Goal: Entertainment & Leisure: Browse casually

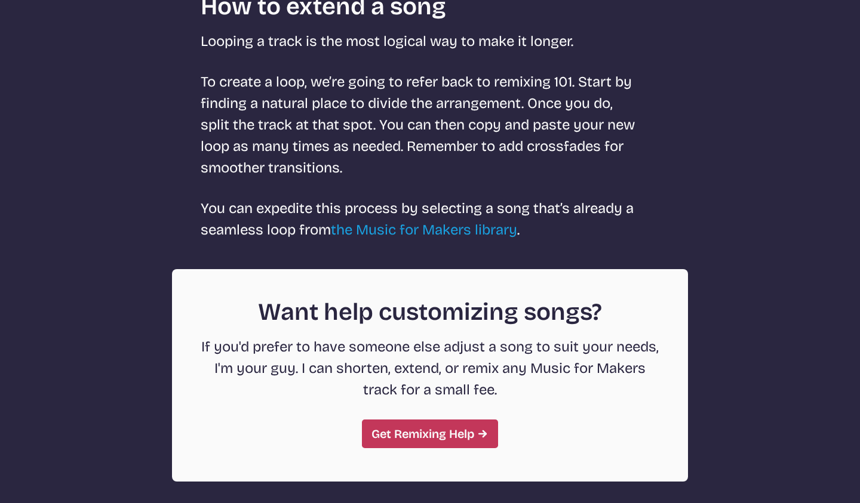
scroll to position [4225, 0]
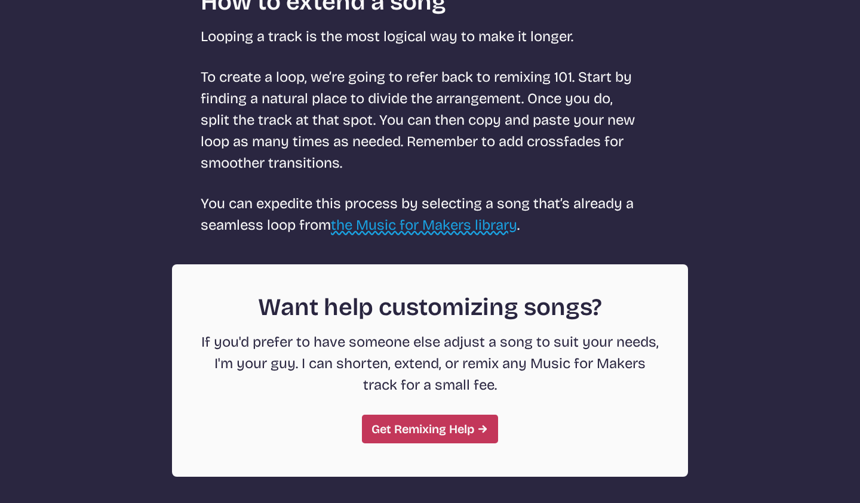
click at [388, 225] on link "the Music for Makers library" at bounding box center [424, 225] width 186 height 17
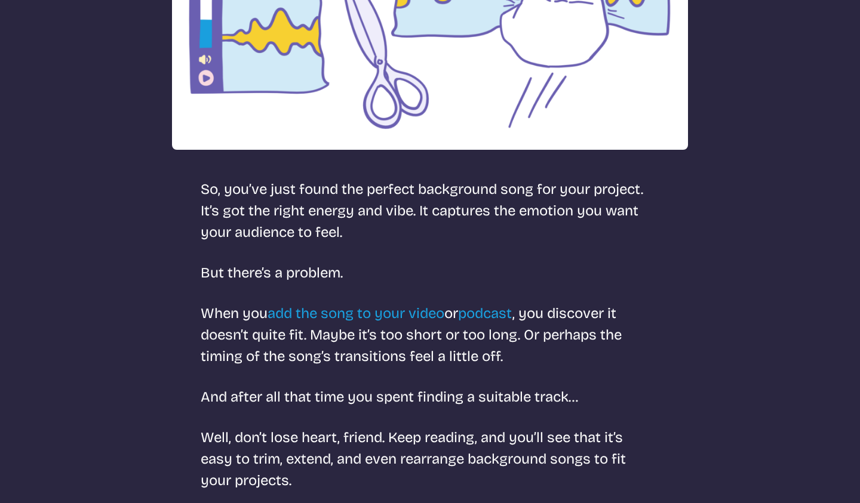
select select "most popular"
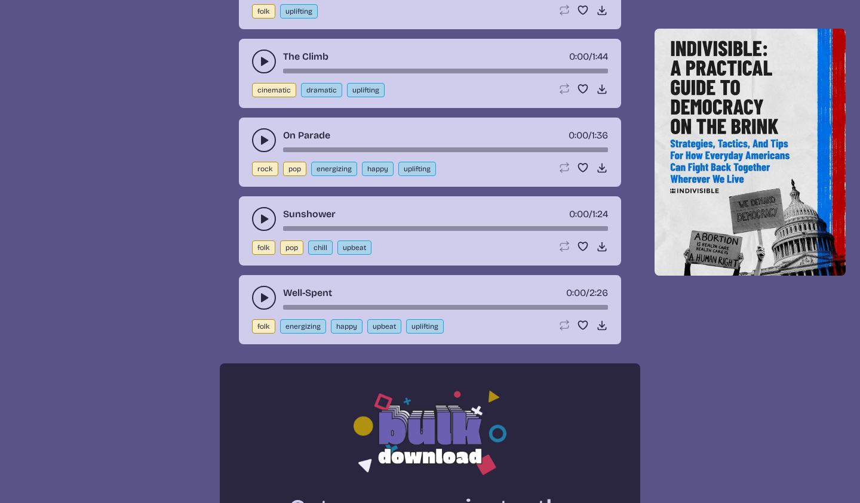
scroll to position [660, 0]
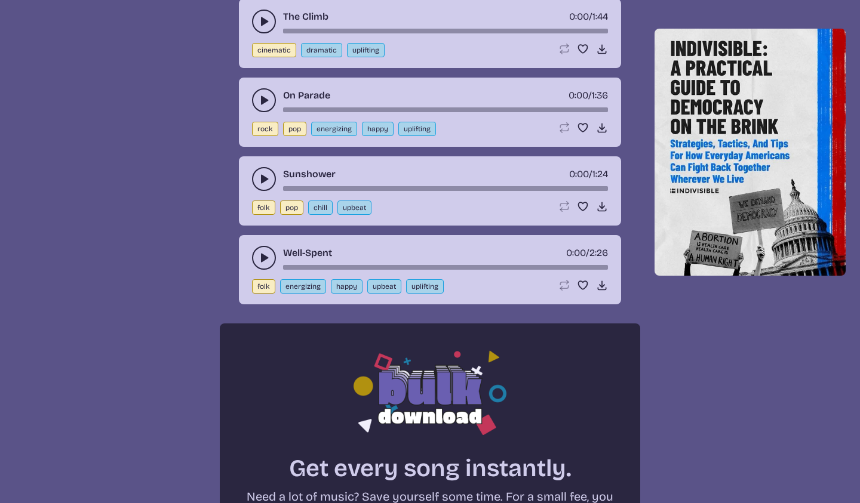
click at [263, 99] on use "play-pause toggle" at bounding box center [264, 100] width 12 height 12
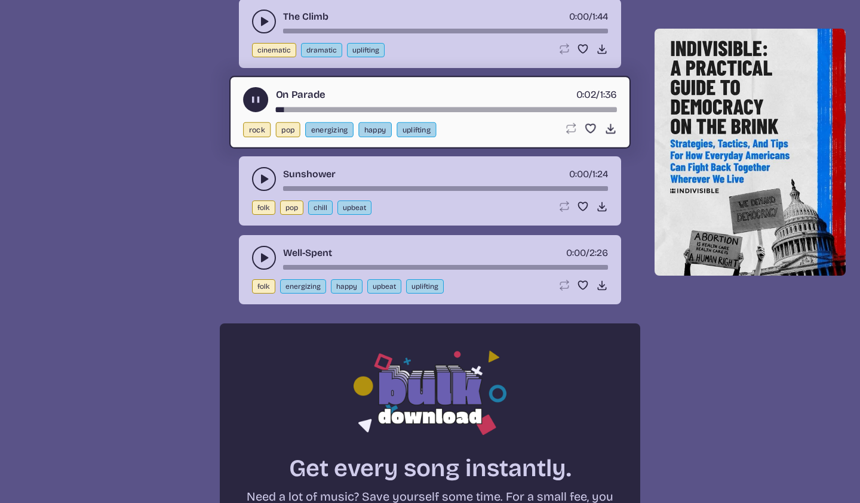
click at [255, 97] on icon "play-pause toggle" at bounding box center [256, 100] width 13 height 13
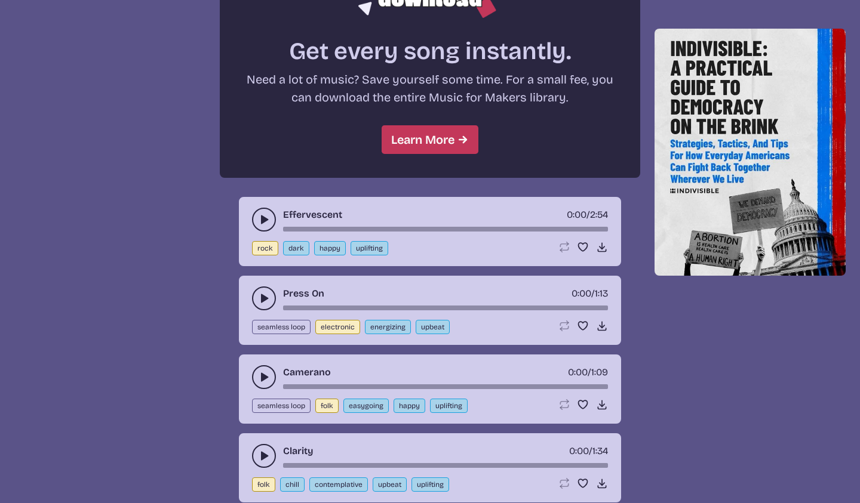
scroll to position [1130, 0]
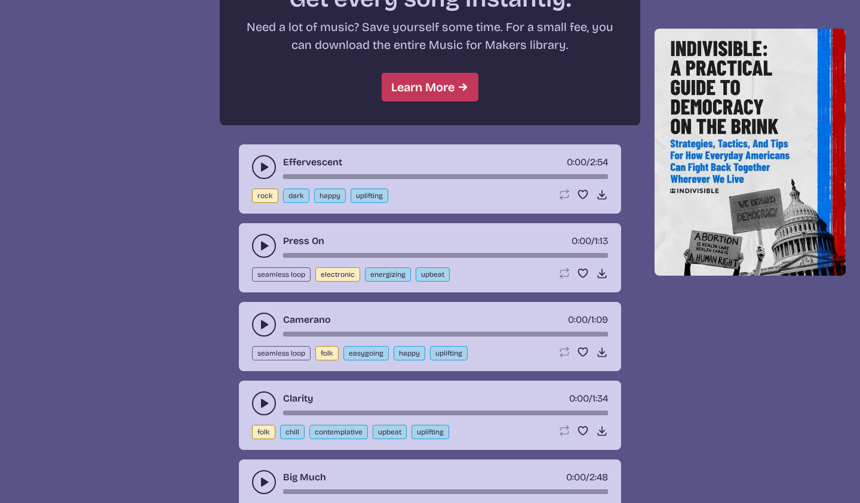
click at [262, 168] on use "play-pause toggle" at bounding box center [264, 167] width 12 height 12
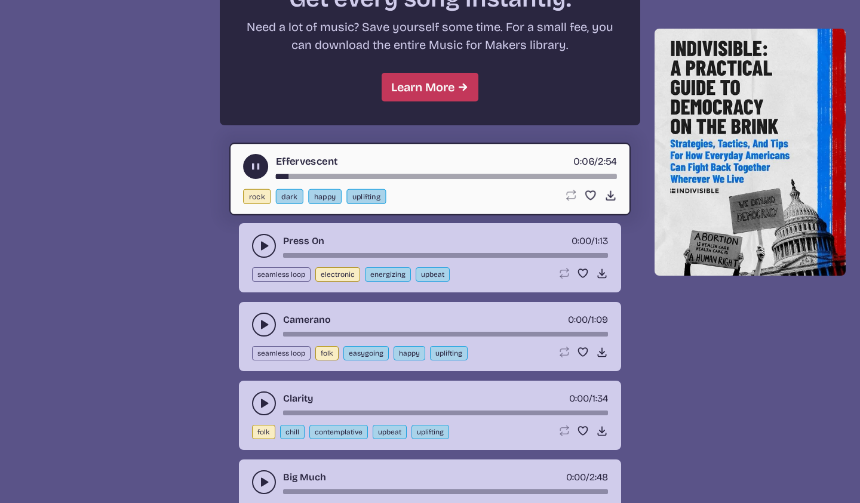
click at [263, 244] on use "play-pause toggle" at bounding box center [264, 246] width 12 height 12
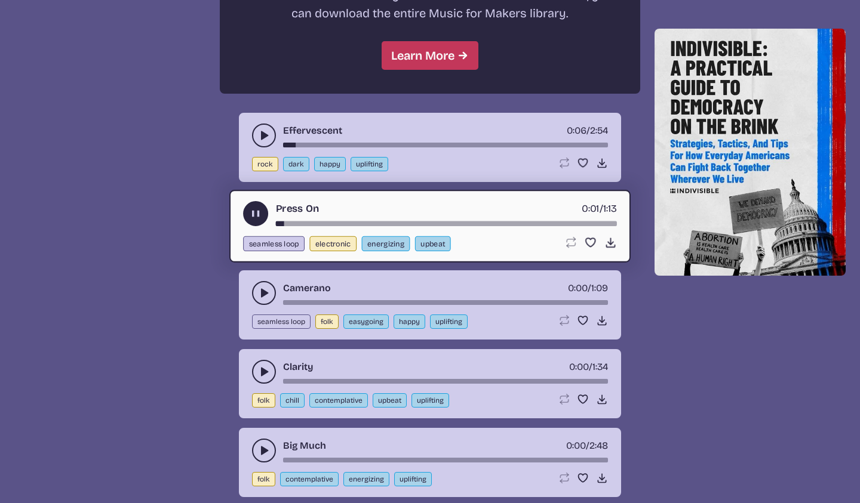
scroll to position [1251, 0]
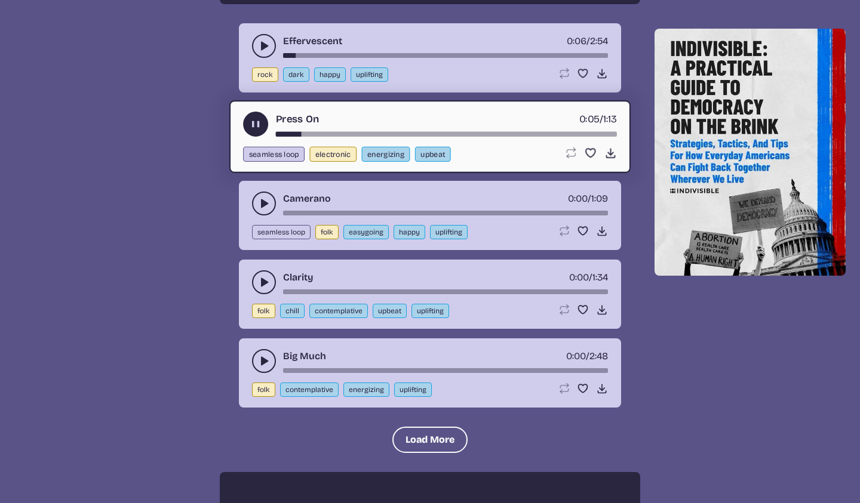
click at [260, 202] on icon "play-pause toggle" at bounding box center [264, 204] width 12 height 12
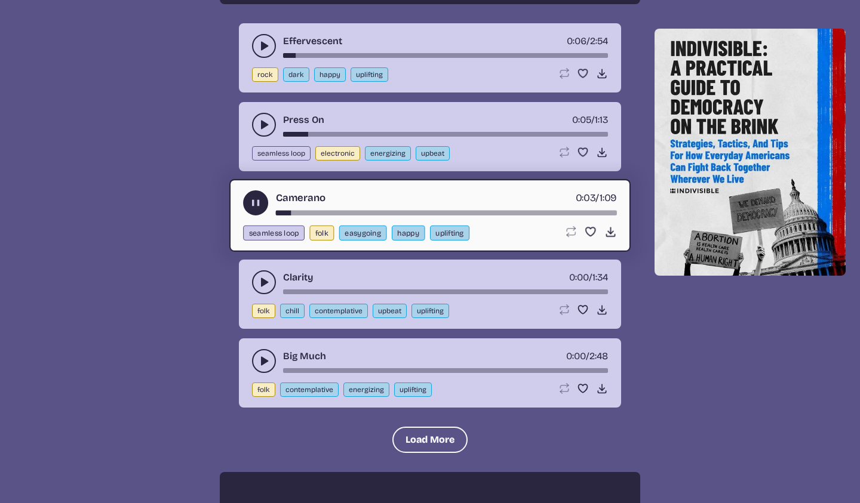
click at [260, 281] on icon "play-pause toggle" at bounding box center [264, 283] width 12 height 12
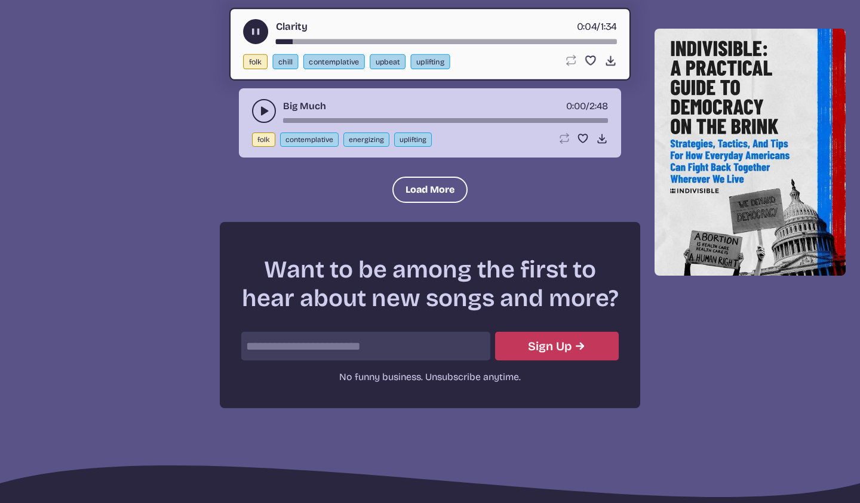
scroll to position [1501, 0]
click at [263, 111] on use "play-pause toggle" at bounding box center [264, 112] width 12 height 12
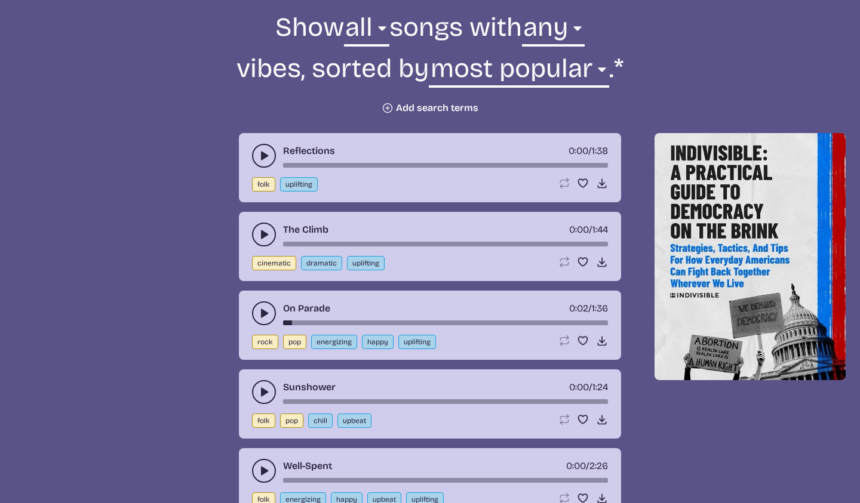
scroll to position [13, 0]
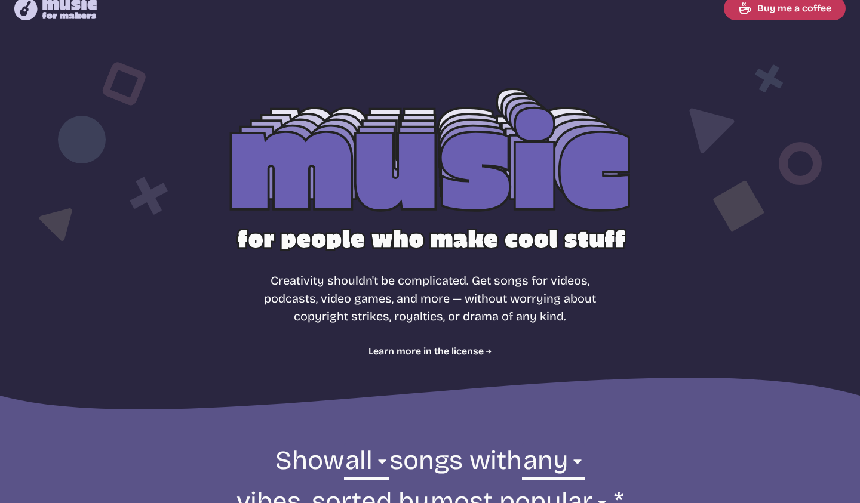
scroll to position [3670, 0]
